Goal: Information Seeking & Learning: Learn about a topic

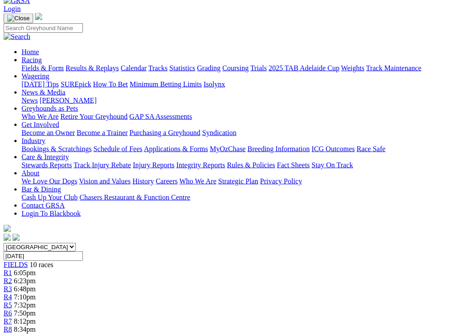
scroll to position [54, 0]
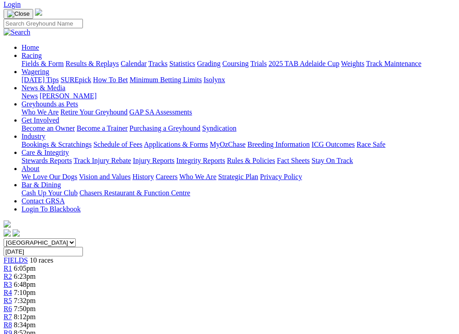
click at [12, 272] on span "R2" at bounding box center [8, 276] width 9 height 8
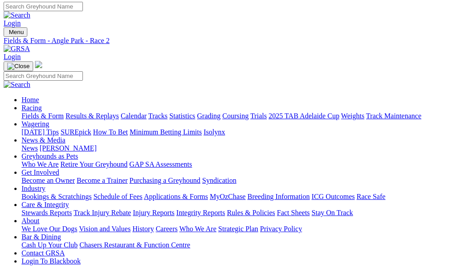
scroll to position [1, 0]
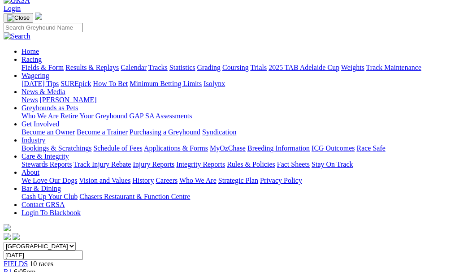
scroll to position [0, 26]
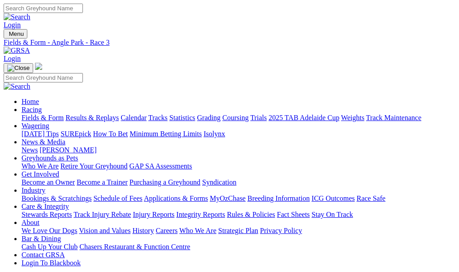
click at [423, 114] on div "Fields & Form Results & Replays Calendar Tracks Statistics Grading Coursing Tri…" at bounding box center [239, 118] width 434 height 8
